Goal: Task Accomplishment & Management: Use online tool/utility

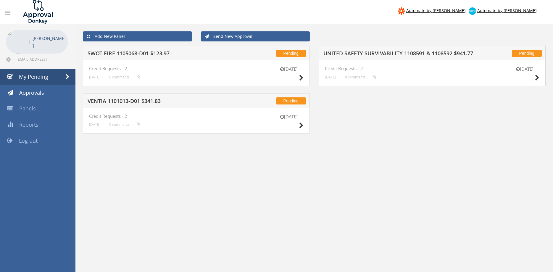
click at [149, 53] on h5 "SWOT FIRE 1105068-D01 $123.97" at bounding box center [164, 54] width 152 height 7
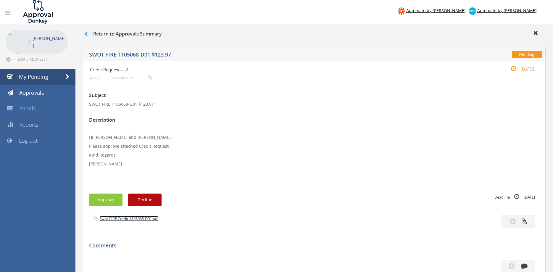
click at [130, 218] on link "Swot FIRE Credit 1105068-D01.pdf" at bounding box center [128, 218] width 59 height 5
click at [108, 201] on button "Approve" at bounding box center [105, 199] width 33 height 13
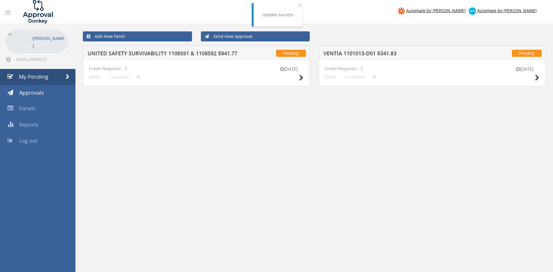
click at [154, 45] on div "Add New Panel Send New Approval" at bounding box center [313, 36] width 471 height 19
click at [156, 55] on h5 "UNITED SAFETY SURVIVABILITY 1108591 & 1108592 $941.77" at bounding box center [164, 54] width 152 height 7
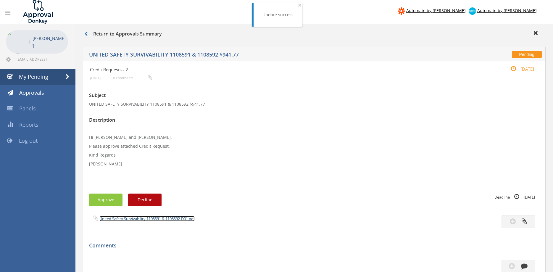
click at [143, 220] on link "United Safety Survivability 1108591 & 1108592-D01.pdf" at bounding box center [146, 218] width 95 height 5
click at [104, 204] on button "Approve" at bounding box center [105, 199] width 33 height 13
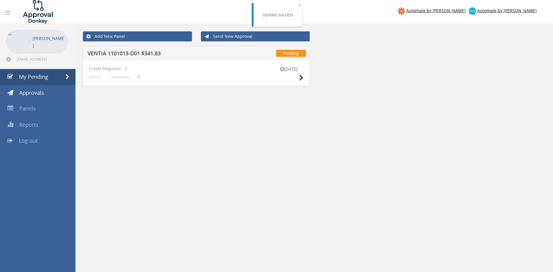
click at [143, 56] on h5 "VENTIA 1101013-D01 $341.83" at bounding box center [164, 54] width 152 height 7
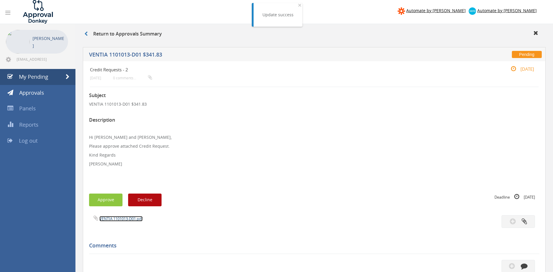
click at [132, 219] on link "VENTIA 1101013-D01.pdf" at bounding box center [120, 218] width 43 height 5
click at [46, 80] on span "My Pending" at bounding box center [33, 76] width 29 height 7
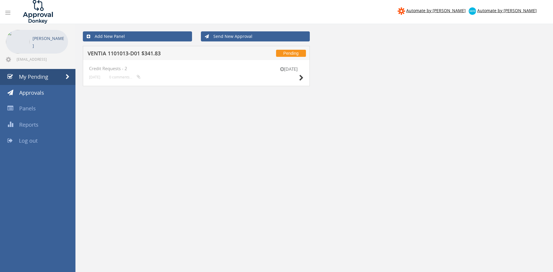
click at [144, 55] on h5 "VENTIA 1101013-D01 $341.83" at bounding box center [164, 54] width 152 height 7
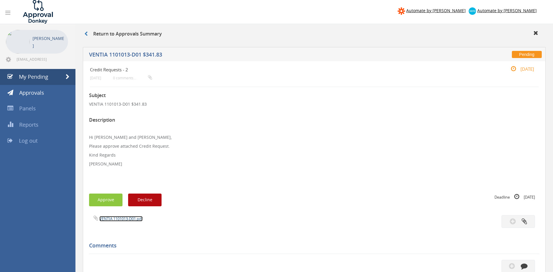
click at [135, 219] on link "VENTIA 1101013-D01.pdf" at bounding box center [120, 218] width 43 height 5
click at [43, 79] on span "My Pending" at bounding box center [33, 76] width 29 height 7
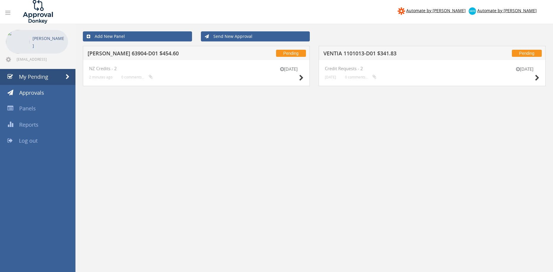
click at [391, 51] on h5 "VENTIA 1101013-D01 $341.83" at bounding box center [399, 54] width 152 height 7
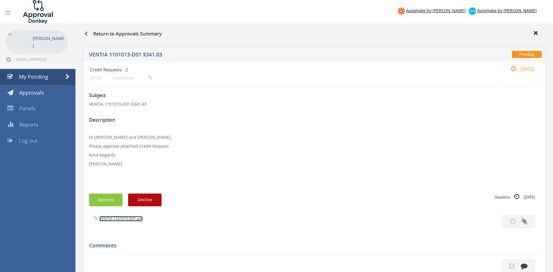
click at [131, 219] on link "VENTIA 1101013-D01.pdf" at bounding box center [120, 218] width 43 height 5
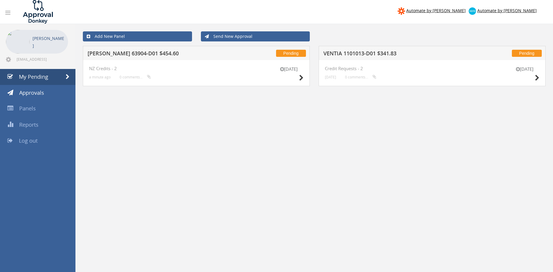
click at [151, 55] on h5 "[PERSON_NAME] 63904-D01 $454.60" at bounding box center [164, 54] width 152 height 7
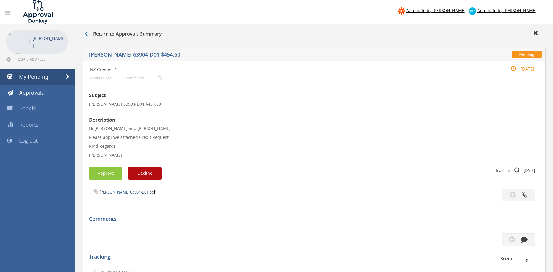
click at [132, 190] on link "[PERSON_NAME] 63904-D01.pdf" at bounding box center [127, 191] width 56 height 5
